Goal: Task Accomplishment & Management: Use online tool/utility

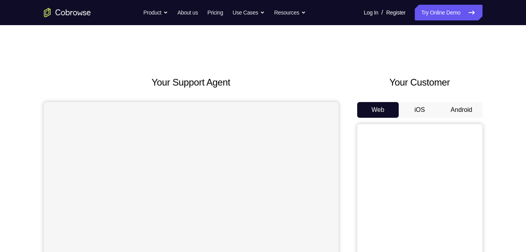
click at [467, 116] on button "Android" at bounding box center [462, 110] width 42 height 16
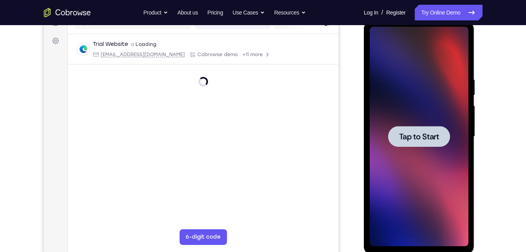
click at [432, 121] on div at bounding box center [419, 136] width 99 height 219
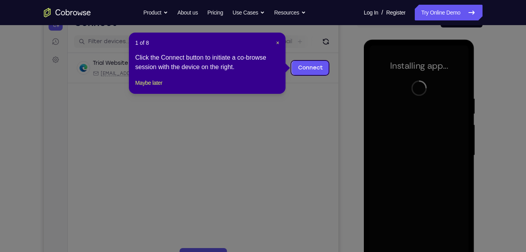
scroll to position [90, 0]
click at [158, 94] on div "1 of 8 × Click the Connect button to initiate a co-browse session with the devi…" at bounding box center [207, 63] width 157 height 61
click at [162, 88] on button "Maybe later" at bounding box center [148, 82] width 27 height 9
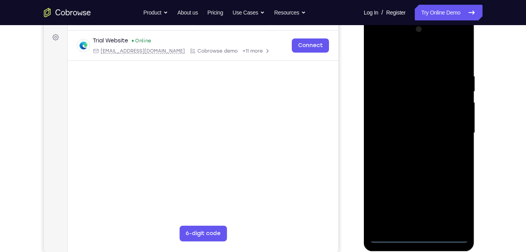
scroll to position [113, 0]
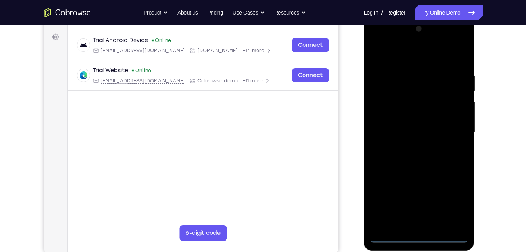
click at [417, 233] on div at bounding box center [419, 132] width 99 height 219
click at [414, 236] on div at bounding box center [419, 132] width 99 height 219
click at [460, 197] on div at bounding box center [419, 132] width 99 height 219
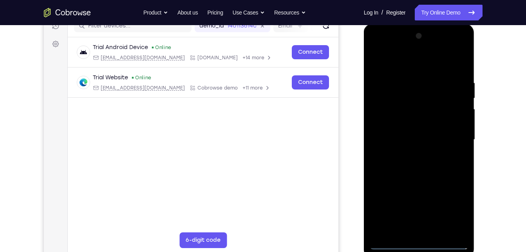
scroll to position [105, 0]
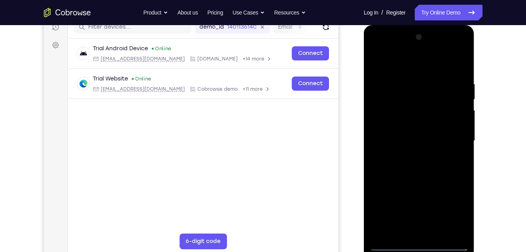
click at [392, 49] on div at bounding box center [419, 140] width 99 height 219
click at [450, 137] on div at bounding box center [419, 140] width 99 height 219
click at [412, 156] on div at bounding box center [419, 140] width 99 height 219
click at [429, 135] on div at bounding box center [419, 140] width 99 height 219
click at [435, 128] on div at bounding box center [419, 140] width 99 height 219
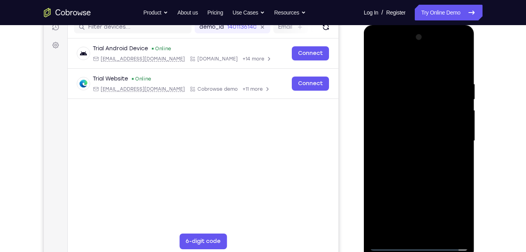
click at [445, 138] on div at bounding box center [419, 140] width 99 height 219
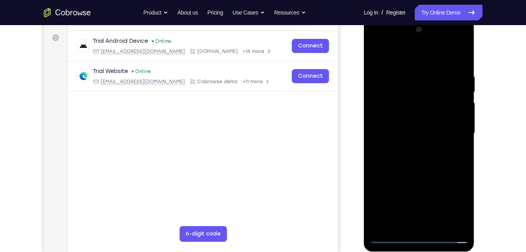
scroll to position [112, 0]
click at [450, 163] on div at bounding box center [419, 132] width 99 height 219
click at [433, 226] on div at bounding box center [419, 132] width 99 height 219
click at [420, 173] on div at bounding box center [419, 132] width 99 height 219
click at [458, 128] on div at bounding box center [419, 132] width 99 height 219
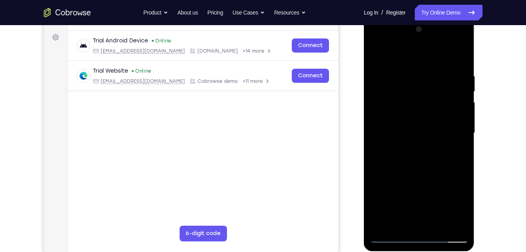
click at [459, 151] on div at bounding box center [419, 132] width 99 height 219
drag, startPoint x: 453, startPoint y: 100, endPoint x: 438, endPoint y: 130, distance: 34.3
click at [438, 130] on div at bounding box center [419, 132] width 99 height 219
drag, startPoint x: 440, startPoint y: 111, endPoint x: 448, endPoint y: 25, distance: 85.8
click at [448, 25] on div at bounding box center [419, 132] width 99 height 219
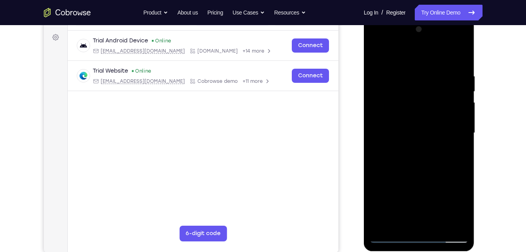
click at [454, 56] on div at bounding box center [419, 132] width 99 height 219
click at [380, 52] on div at bounding box center [419, 132] width 99 height 219
click at [375, 50] on div at bounding box center [419, 132] width 99 height 219
click at [464, 53] on div at bounding box center [419, 132] width 99 height 219
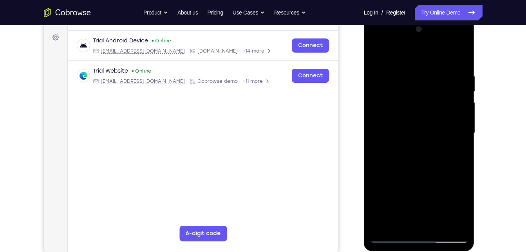
click at [408, 70] on div at bounding box center [419, 132] width 99 height 219
click at [429, 83] on div at bounding box center [419, 132] width 99 height 219
click at [407, 224] on div at bounding box center [419, 132] width 99 height 219
click at [378, 56] on div at bounding box center [419, 132] width 99 height 219
click at [416, 91] on div at bounding box center [419, 132] width 99 height 219
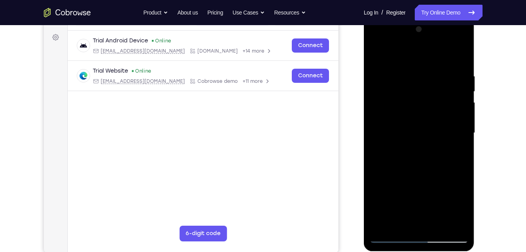
click at [384, 199] on div at bounding box center [419, 132] width 99 height 219
click at [463, 195] on div at bounding box center [419, 132] width 99 height 219
click at [432, 123] on div at bounding box center [419, 132] width 99 height 219
click at [391, 235] on div at bounding box center [419, 132] width 99 height 219
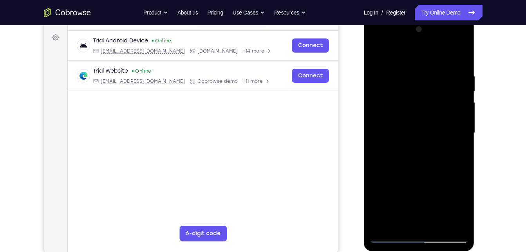
click at [456, 221] on div at bounding box center [419, 132] width 99 height 219
click at [377, 52] on div at bounding box center [419, 132] width 99 height 219
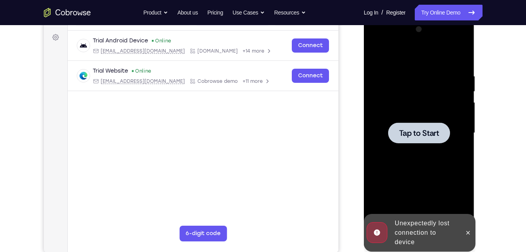
click at [404, 136] on span "Tap to Start" at bounding box center [419, 133] width 40 height 8
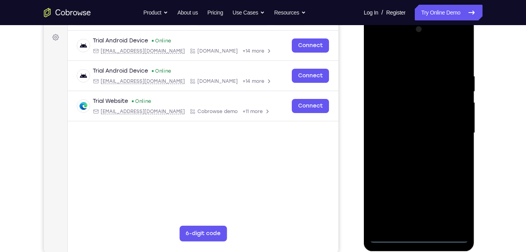
click at [424, 233] on div at bounding box center [419, 132] width 99 height 219
click at [418, 239] on div at bounding box center [419, 132] width 99 height 219
click at [452, 196] on div at bounding box center [419, 132] width 99 height 219
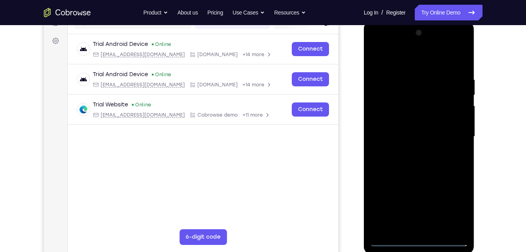
scroll to position [109, 0]
click at [378, 40] on div at bounding box center [419, 136] width 99 height 219
click at [448, 129] on div at bounding box center [419, 136] width 99 height 219
click at [405, 151] on div at bounding box center [419, 136] width 99 height 219
click at [423, 127] on div at bounding box center [419, 136] width 99 height 219
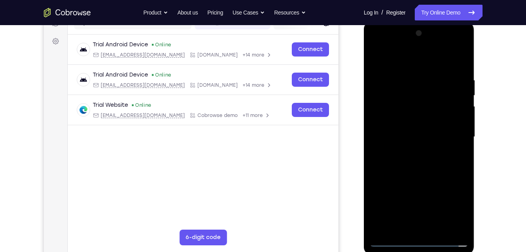
click at [424, 122] on div at bounding box center [419, 136] width 99 height 219
click at [425, 133] on div at bounding box center [419, 136] width 99 height 219
click at [425, 161] on div at bounding box center [419, 136] width 99 height 219
click at [418, 170] on div at bounding box center [419, 136] width 99 height 219
click at [437, 229] on div at bounding box center [419, 136] width 99 height 219
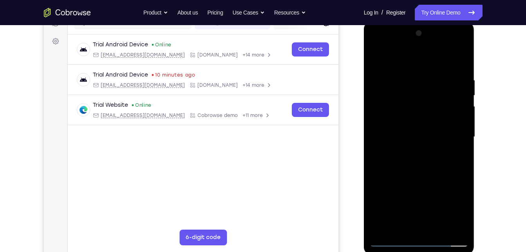
click at [437, 178] on div at bounding box center [419, 136] width 99 height 219
click at [380, 58] on div at bounding box center [419, 136] width 99 height 219
click at [402, 227] on div at bounding box center [419, 136] width 99 height 219
click at [430, 41] on div at bounding box center [419, 136] width 99 height 219
click at [400, 102] on div at bounding box center [419, 136] width 99 height 219
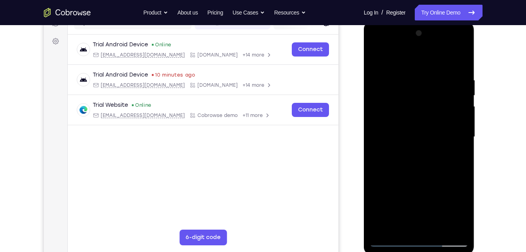
click at [425, 172] on div at bounding box center [419, 136] width 99 height 219
click at [461, 55] on div at bounding box center [419, 136] width 99 height 219
click at [420, 61] on div at bounding box center [419, 136] width 99 height 219
click at [399, 225] on div at bounding box center [419, 136] width 99 height 219
drag, startPoint x: 432, startPoint y: 217, endPoint x: 457, endPoint y: 139, distance: 81.1
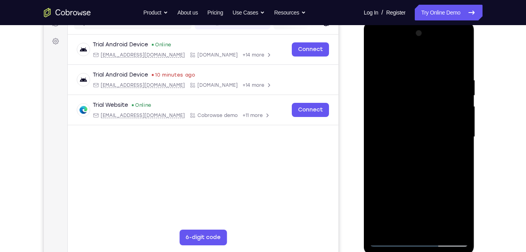
click at [457, 139] on div at bounding box center [419, 136] width 99 height 219
drag, startPoint x: 423, startPoint y: 197, endPoint x: 455, endPoint y: 91, distance: 111.3
click at [455, 91] on div at bounding box center [419, 136] width 99 height 219
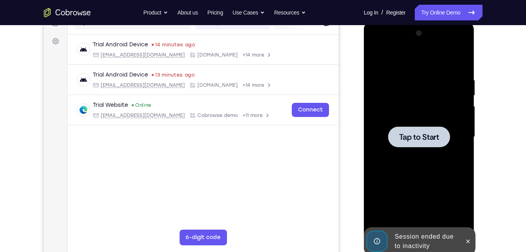
click at [415, 111] on div at bounding box center [419, 136] width 99 height 219
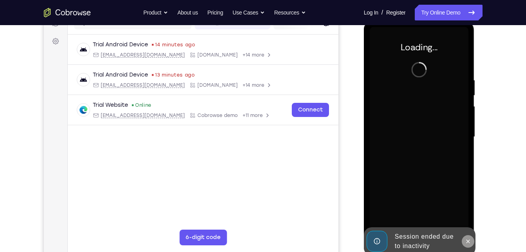
click at [469, 244] on button at bounding box center [468, 241] width 13 height 13
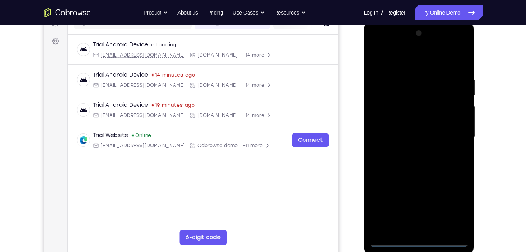
click at [415, 237] on div at bounding box center [419, 136] width 99 height 219
click at [422, 241] on div at bounding box center [419, 136] width 99 height 219
click at [454, 208] on div at bounding box center [419, 136] width 99 height 219
click at [422, 67] on div at bounding box center [419, 136] width 99 height 219
click at [395, 38] on div at bounding box center [419, 136] width 99 height 219
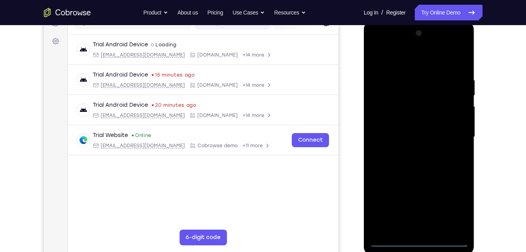
click at [395, 38] on div at bounding box center [419, 136] width 99 height 219
click at [387, 47] on div at bounding box center [419, 136] width 99 height 219
click at [455, 136] on div at bounding box center [419, 136] width 99 height 219
click at [421, 49] on div at bounding box center [419, 136] width 99 height 219
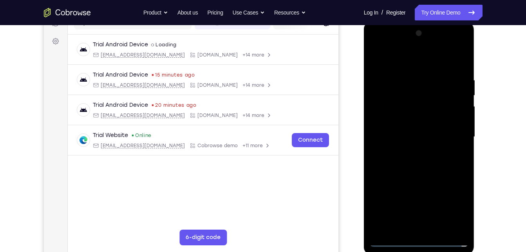
click at [407, 107] on div at bounding box center [419, 136] width 99 height 219
click at [423, 171] on div at bounding box center [419, 136] width 99 height 219
click at [460, 58] on div at bounding box center [419, 136] width 99 height 219
click at [423, 59] on div at bounding box center [419, 136] width 99 height 219
click at [398, 224] on div at bounding box center [419, 136] width 99 height 219
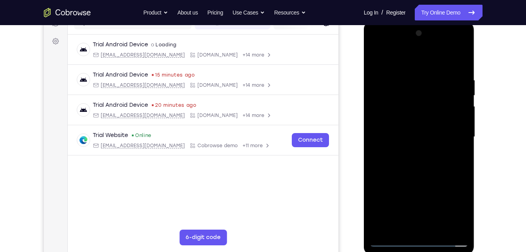
drag, startPoint x: 430, startPoint y: 207, endPoint x: 469, endPoint y: 109, distance: 105.2
click at [469, 109] on div at bounding box center [419, 137] width 111 height 233
drag, startPoint x: 404, startPoint y: 205, endPoint x: 470, endPoint y: 109, distance: 117.0
click at [470, 109] on div at bounding box center [419, 137] width 111 height 233
drag, startPoint x: 412, startPoint y: 184, endPoint x: 393, endPoint y: 244, distance: 62.7
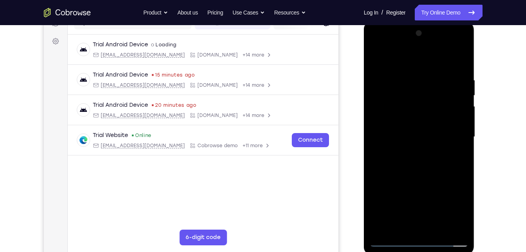
click at [393, 244] on div at bounding box center [419, 136] width 99 height 219
drag, startPoint x: 413, startPoint y: 194, endPoint x: 452, endPoint y: 111, distance: 91.5
click at [452, 111] on div at bounding box center [419, 136] width 99 height 219
drag, startPoint x: 410, startPoint y: 192, endPoint x: 441, endPoint y: 85, distance: 111.7
click at [441, 85] on div at bounding box center [419, 136] width 99 height 219
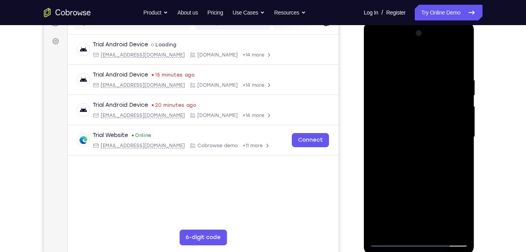
drag, startPoint x: 426, startPoint y: 180, endPoint x: 413, endPoint y: 214, distance: 36.3
click at [413, 214] on div at bounding box center [419, 136] width 99 height 219
click at [420, 204] on div at bounding box center [419, 136] width 99 height 219
click at [424, 136] on div at bounding box center [419, 136] width 99 height 219
click at [402, 69] on div at bounding box center [419, 136] width 99 height 219
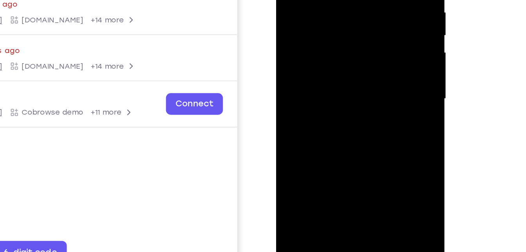
click at [499, 147] on div "Your Support Agent Your Customer Web iOS Android Next Steps We’d be happy to gi…" at bounding box center [263, 175] width 501 height 517
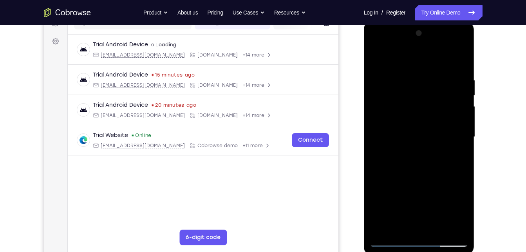
click at [454, 44] on div at bounding box center [419, 136] width 99 height 219
click at [402, 77] on div at bounding box center [419, 136] width 99 height 219
click at [425, 42] on div at bounding box center [419, 136] width 99 height 219
click at [415, 103] on div at bounding box center [419, 136] width 99 height 219
click at [461, 57] on div at bounding box center [419, 136] width 99 height 219
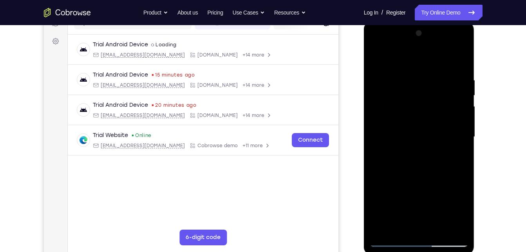
click at [397, 76] on div at bounding box center [419, 136] width 99 height 219
click at [391, 242] on div at bounding box center [419, 136] width 99 height 219
click at [402, 80] on div at bounding box center [419, 136] width 99 height 219
click at [390, 239] on div at bounding box center [419, 136] width 99 height 219
click at [420, 60] on div at bounding box center [419, 136] width 99 height 219
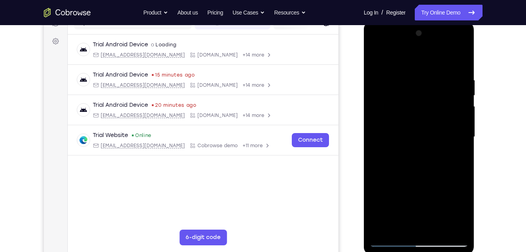
click at [403, 81] on div at bounding box center [419, 136] width 99 height 219
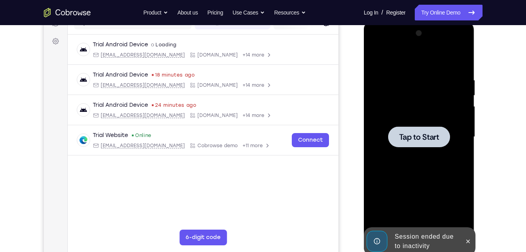
click at [406, 112] on div at bounding box center [419, 136] width 99 height 219
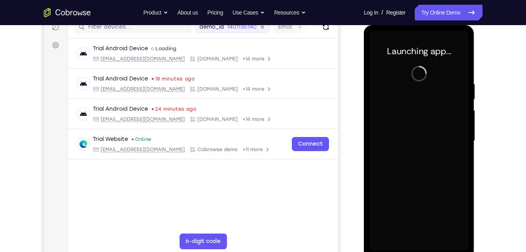
scroll to position [104, 0]
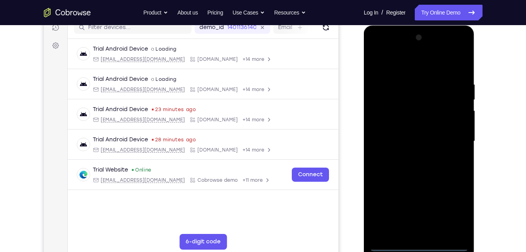
click at [420, 246] on div at bounding box center [419, 140] width 99 height 219
click at [453, 208] on div at bounding box center [419, 140] width 99 height 219
click at [375, 51] on div at bounding box center [419, 140] width 99 height 219
click at [454, 140] on div at bounding box center [419, 140] width 99 height 219
click at [408, 154] on div at bounding box center [419, 140] width 99 height 219
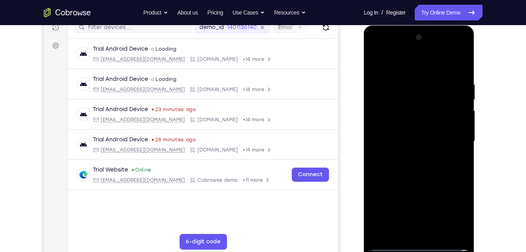
click at [416, 131] on div at bounding box center [419, 140] width 99 height 219
click at [447, 126] on div at bounding box center [419, 140] width 99 height 219
click at [432, 142] on div at bounding box center [419, 140] width 99 height 219
click at [430, 179] on div at bounding box center [419, 140] width 99 height 219
click at [457, 61] on div at bounding box center [419, 140] width 99 height 219
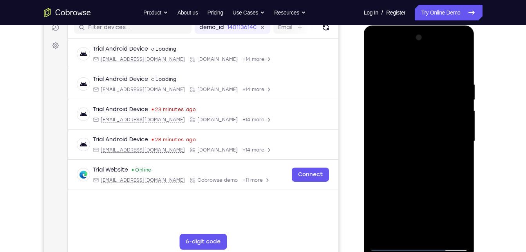
click at [457, 61] on div at bounding box center [419, 140] width 99 height 219
click at [436, 236] on div at bounding box center [419, 140] width 99 height 219
click at [415, 183] on div at bounding box center [419, 140] width 99 height 219
click at [448, 137] on div at bounding box center [419, 140] width 99 height 219
click at [458, 216] on div at bounding box center [419, 140] width 99 height 219
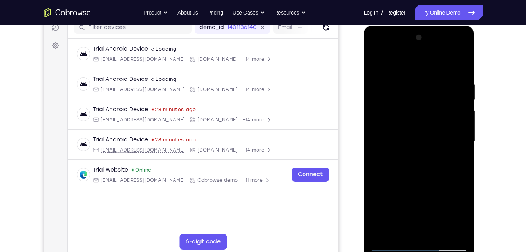
click at [458, 216] on div at bounding box center [419, 140] width 99 height 219
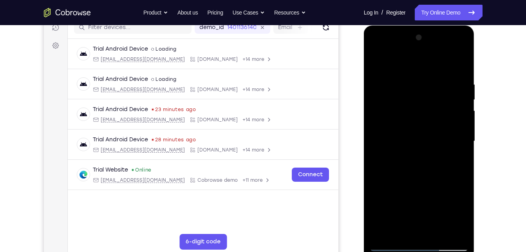
click at [458, 216] on div at bounding box center [419, 140] width 99 height 219
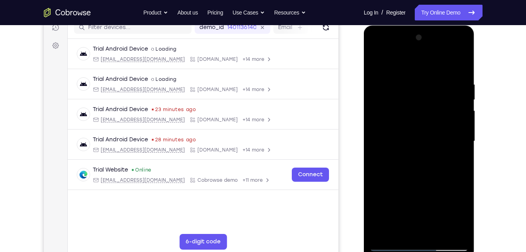
click at [410, 158] on div at bounding box center [419, 140] width 99 height 219
click at [395, 160] on div at bounding box center [419, 140] width 99 height 219
click at [455, 161] on div at bounding box center [419, 140] width 99 height 219
click at [373, 62] on div at bounding box center [419, 140] width 99 height 219
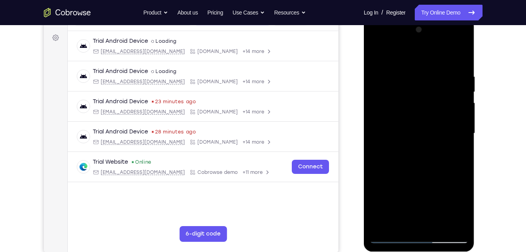
scroll to position [113, 0]
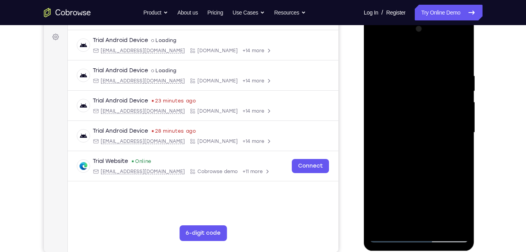
click at [382, 52] on div at bounding box center [419, 132] width 99 height 219
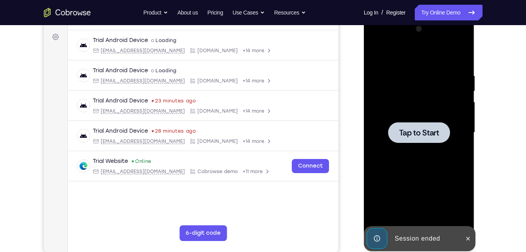
click at [401, 138] on div at bounding box center [419, 132] width 62 height 21
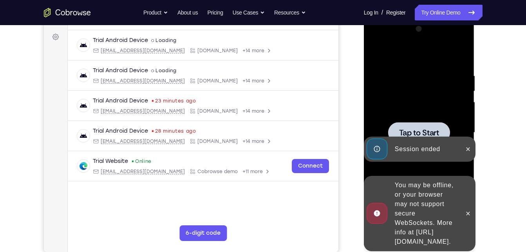
click at [464, 236] on div at bounding box center [468, 213] width 13 height 75
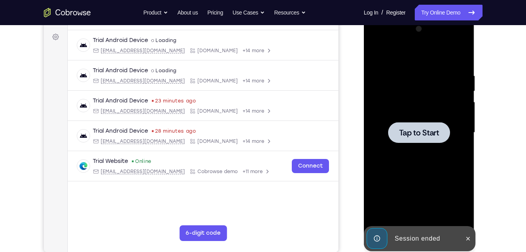
click at [447, 121] on div at bounding box center [419, 132] width 99 height 219
click at [426, 128] on span "Tap to Start" at bounding box center [419, 132] width 40 height 8
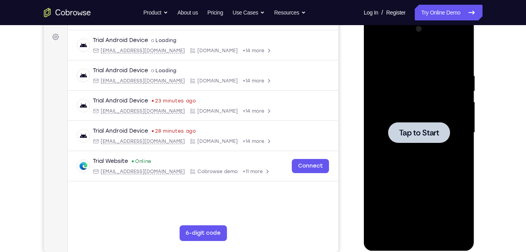
click at [431, 135] on span "Tap to Start" at bounding box center [419, 132] width 40 height 8
click at [445, 141] on div at bounding box center [419, 132] width 62 height 21
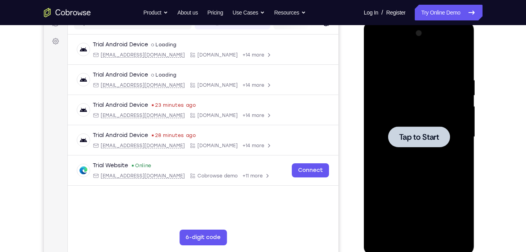
scroll to position [108, 0]
click at [419, 133] on span "Tap to Start" at bounding box center [419, 137] width 40 height 8
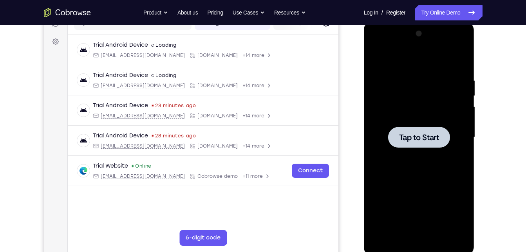
click at [416, 136] on span "Tap to Start" at bounding box center [419, 137] width 40 height 8
click at [429, 13] on link "Try Online Demo" at bounding box center [448, 13] width 67 height 16
